Goal: Task Accomplishment & Management: Use online tool/utility

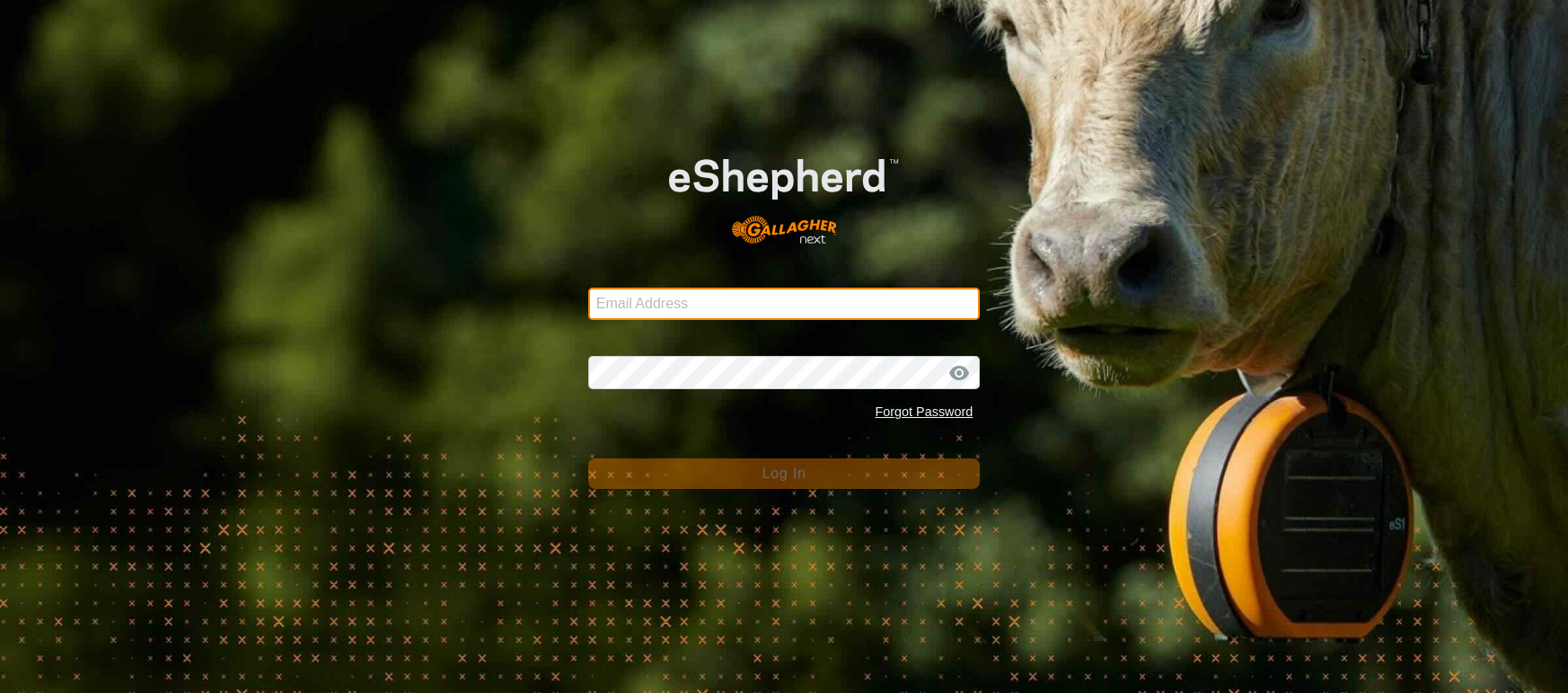
type input "[EMAIL_ADDRESS][DOMAIN_NAME]"
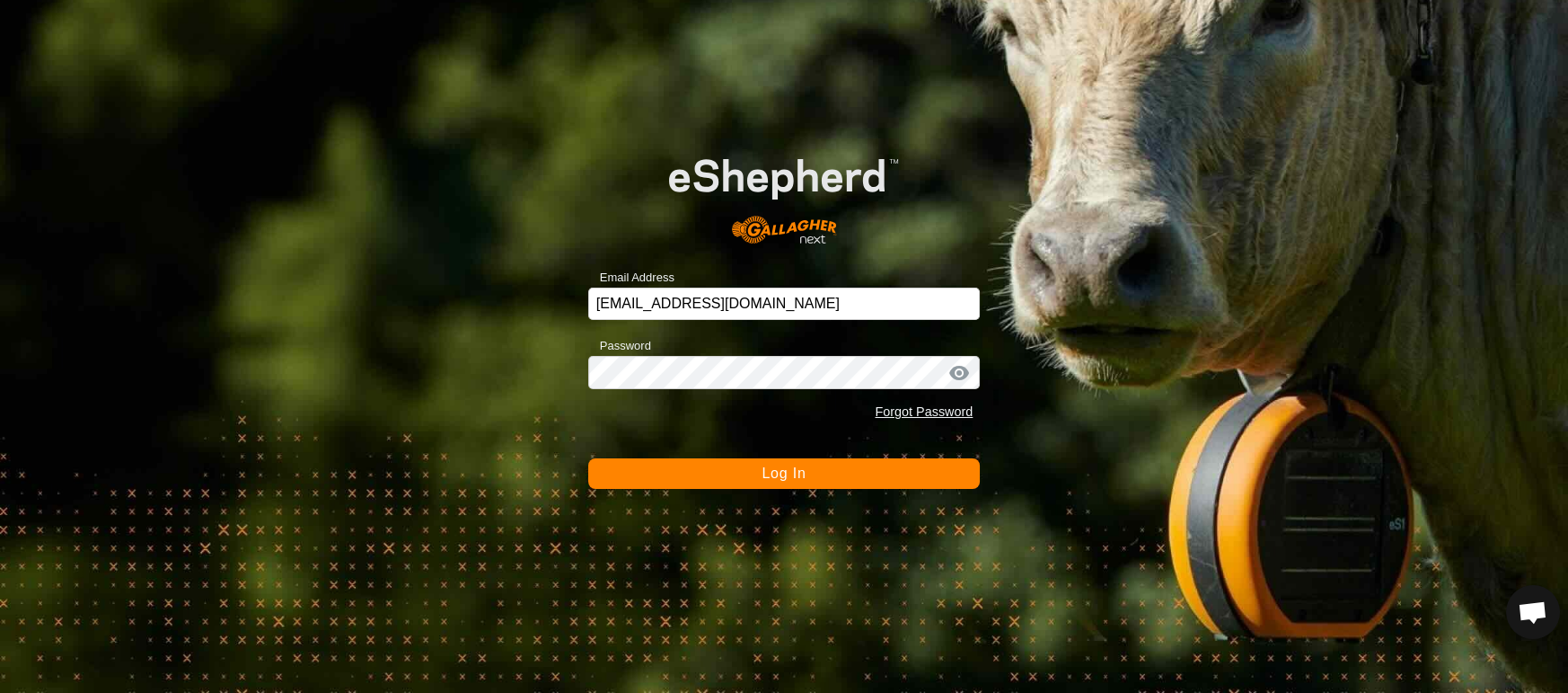
click at [787, 480] on span "Log In" at bounding box center [784, 472] width 44 height 15
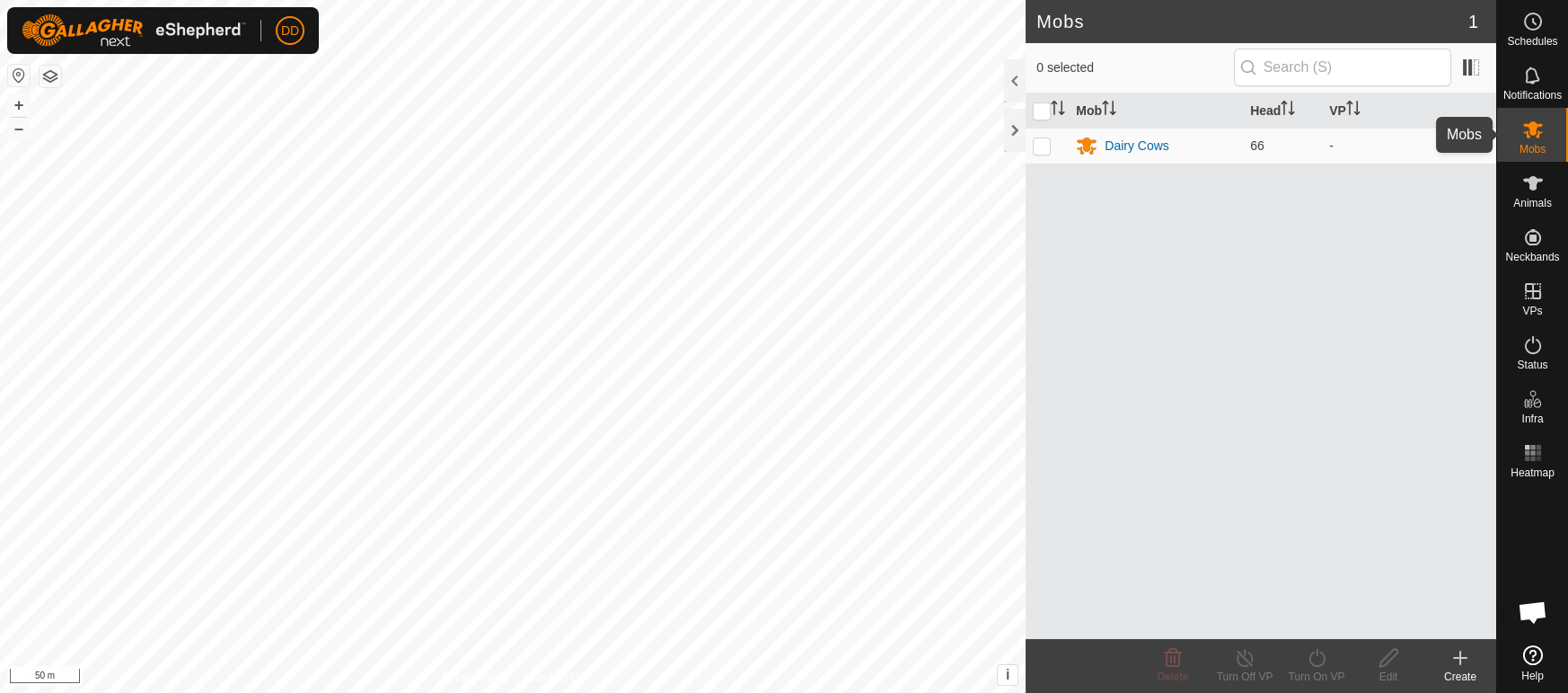
click at [1524, 133] on icon at bounding box center [1533, 129] width 22 height 22
click at [1046, 144] on p-checkbox at bounding box center [1041, 145] width 18 height 14
checkbox input "true"
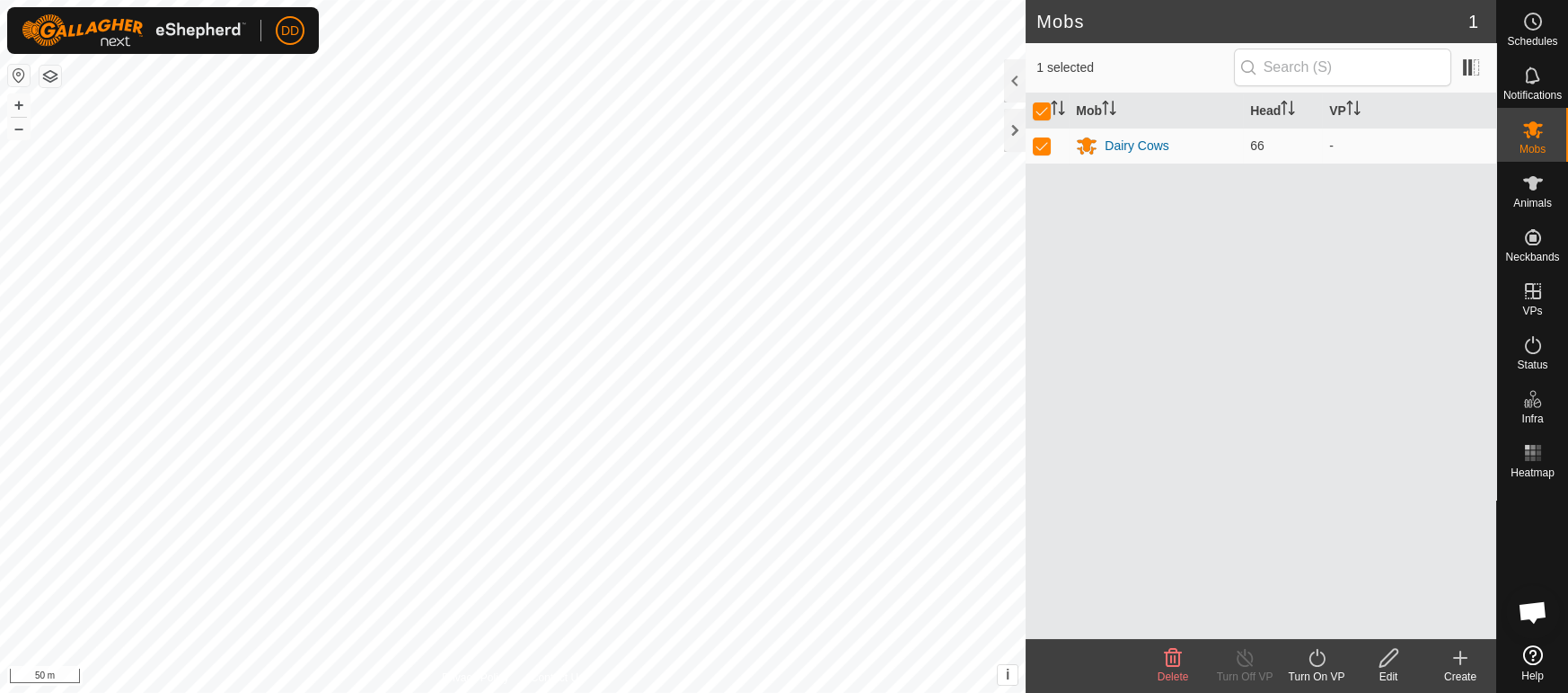
click at [1308, 658] on icon at bounding box center [1316, 657] width 16 height 18
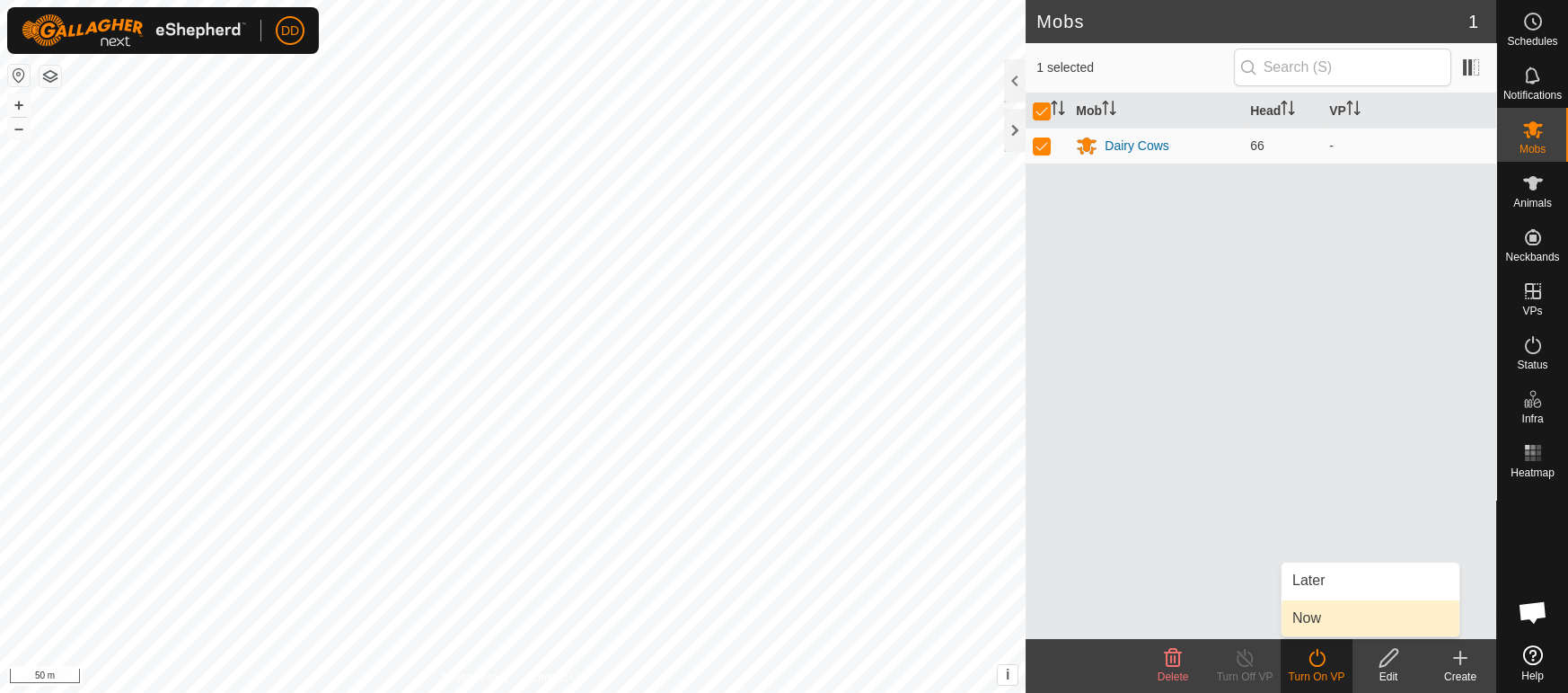
click at [1308, 622] on link "Now" at bounding box center [1370, 619] width 178 height 36
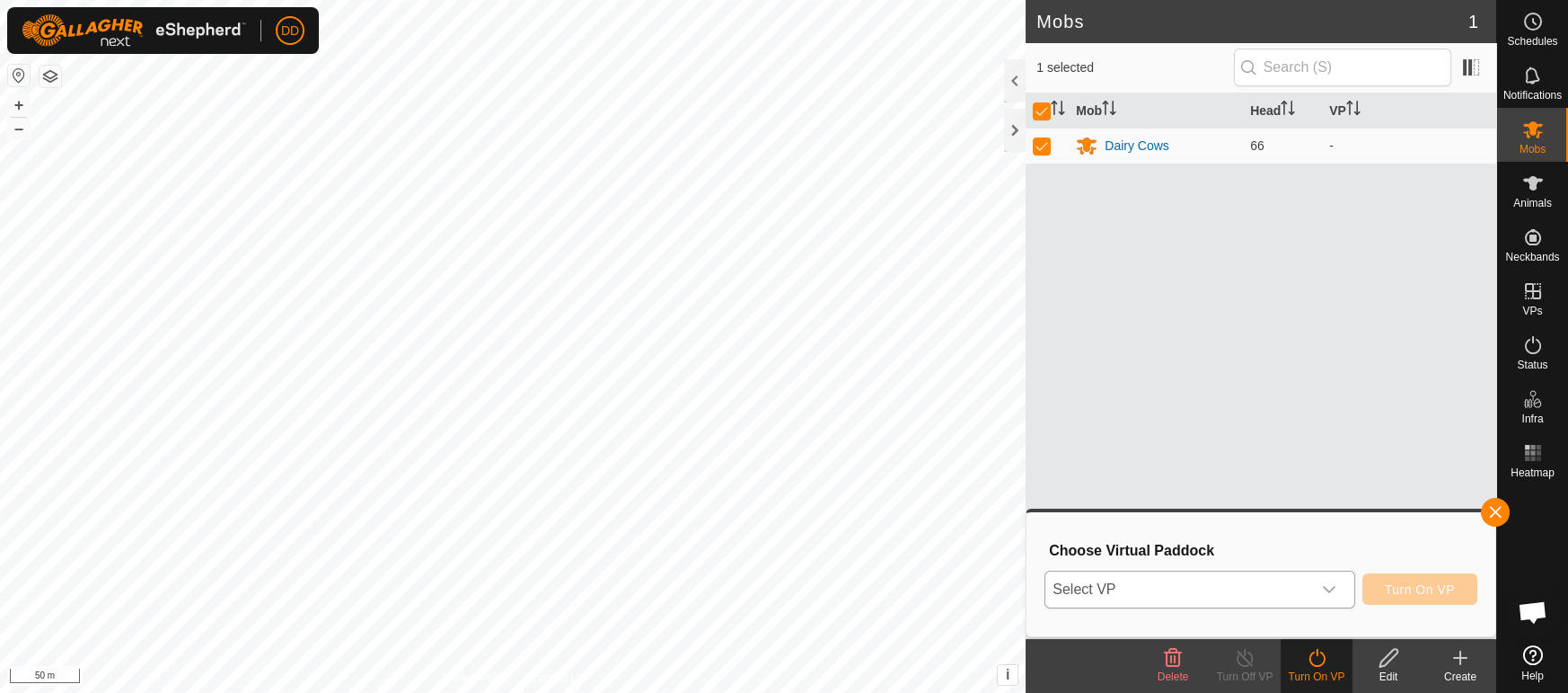
click at [1102, 589] on span "Select VP" at bounding box center [1178, 590] width 265 height 36
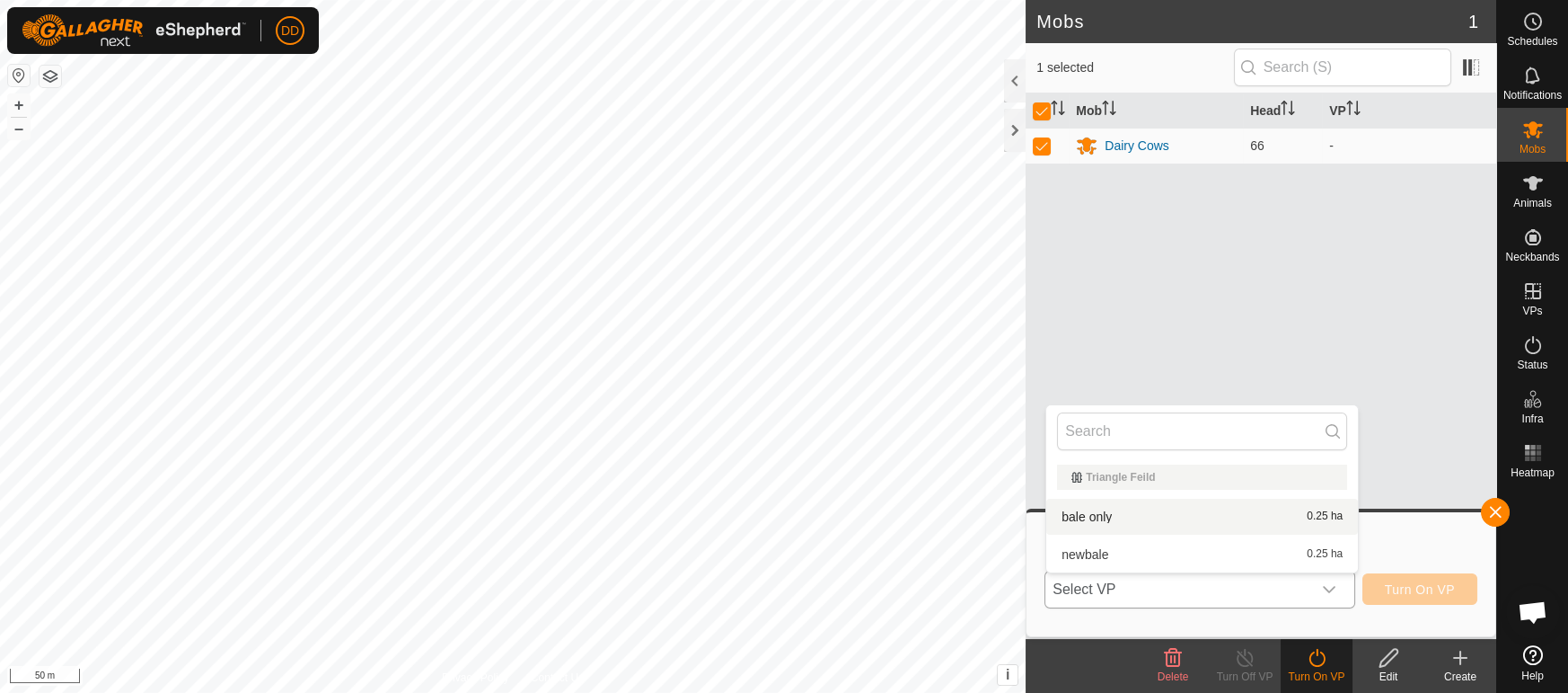
click at [1098, 514] on li "bale only 0.25 ha" at bounding box center [1202, 516] width 312 height 36
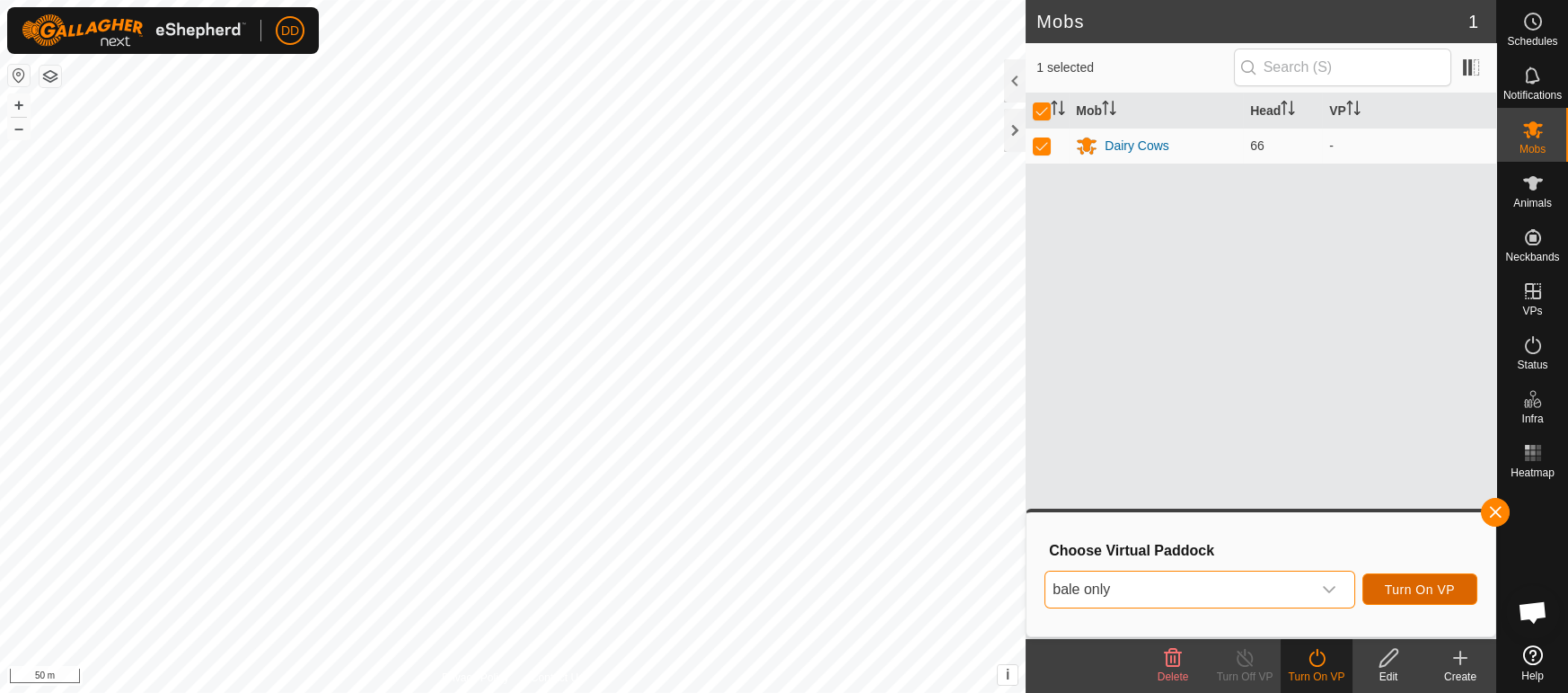
click at [1417, 589] on span "Turn On VP" at bounding box center [1419, 589] width 70 height 14
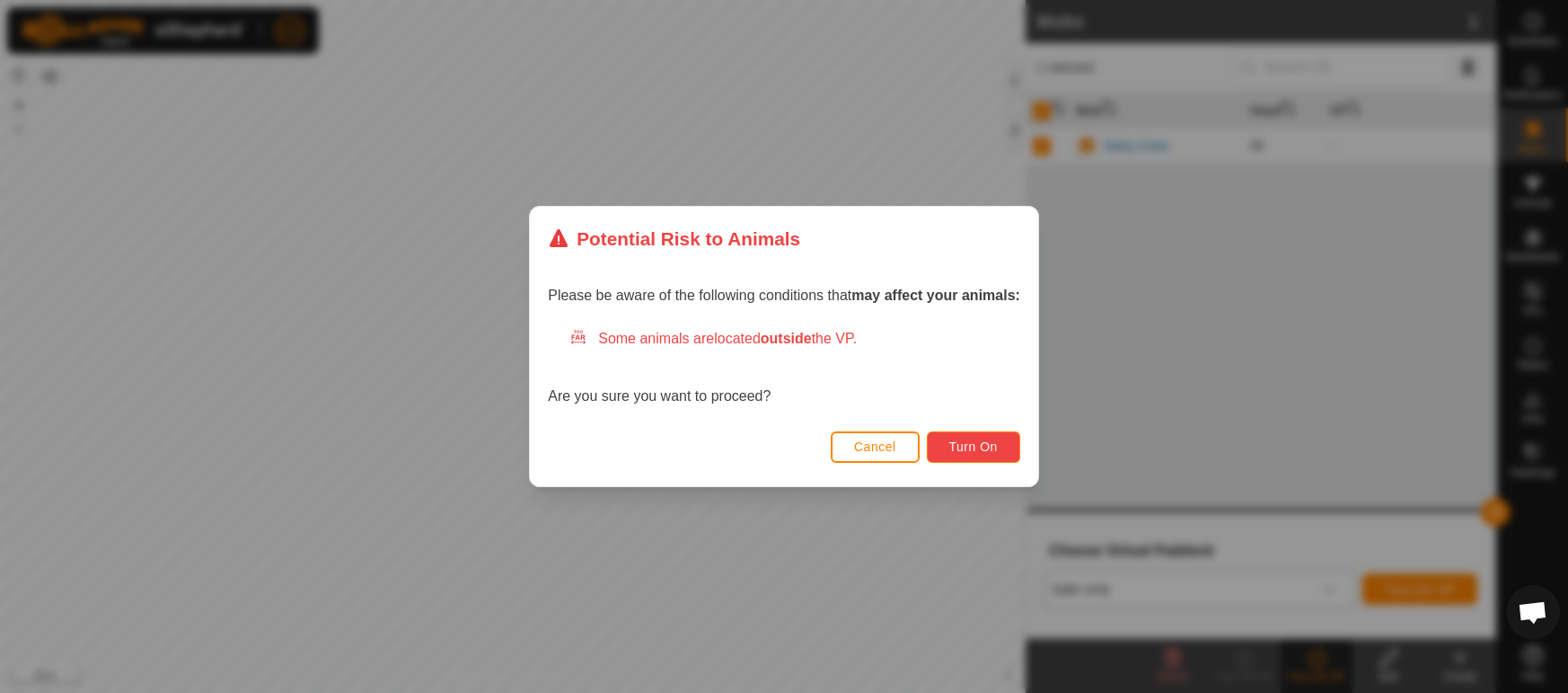
click at [992, 457] on button "Turn On" at bounding box center [973, 447] width 94 height 32
